Goal: Check status: Check status

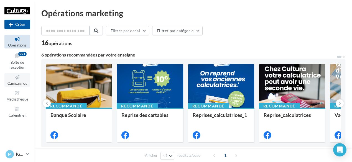
click at [24, 81] on link "Campagnes" at bounding box center [17, 80] width 26 height 14
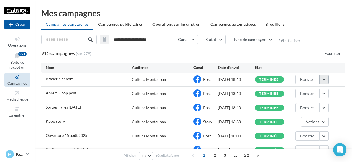
click at [325, 79] on button "button" at bounding box center [324, 79] width 9 height 9
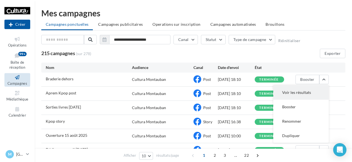
click at [306, 91] on button "Voir les résultats" at bounding box center [300, 92] width 55 height 14
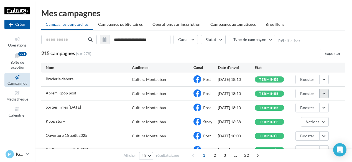
click at [326, 96] on button "button" at bounding box center [324, 93] width 9 height 9
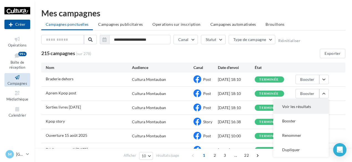
click at [301, 106] on button "Voir les résultats" at bounding box center [300, 107] width 55 height 14
